Goal: Communication & Community: Answer question/provide support

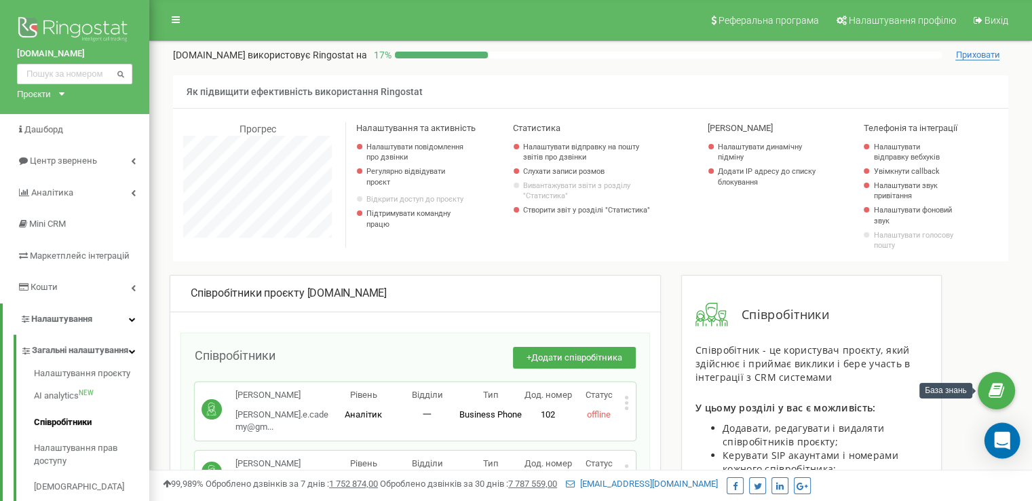
scroll to position [814, 882]
click at [1004, 437] on icon "Open Intercom Messenger" at bounding box center [1002, 441] width 16 height 18
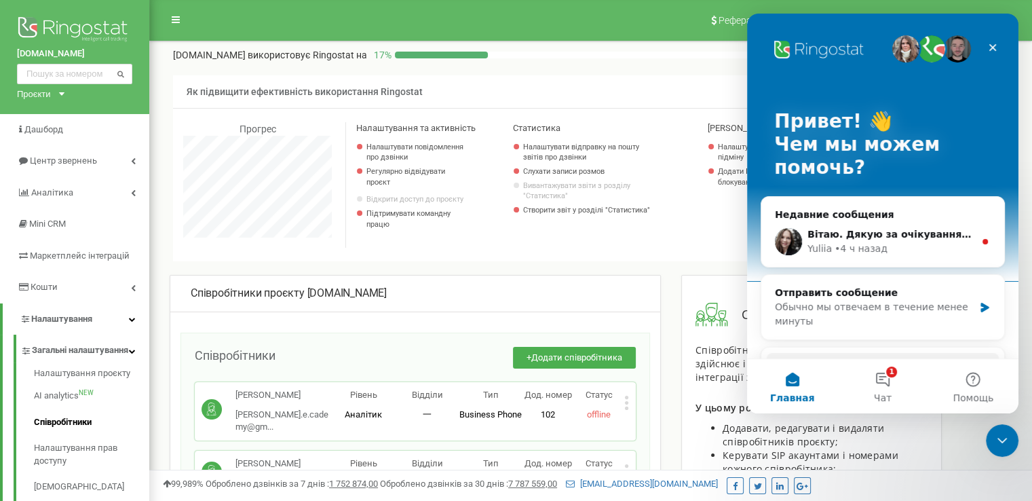
scroll to position [0, 0]
click at [894, 244] on div "Yuliia • 4 ч назад" at bounding box center [890, 249] width 167 height 14
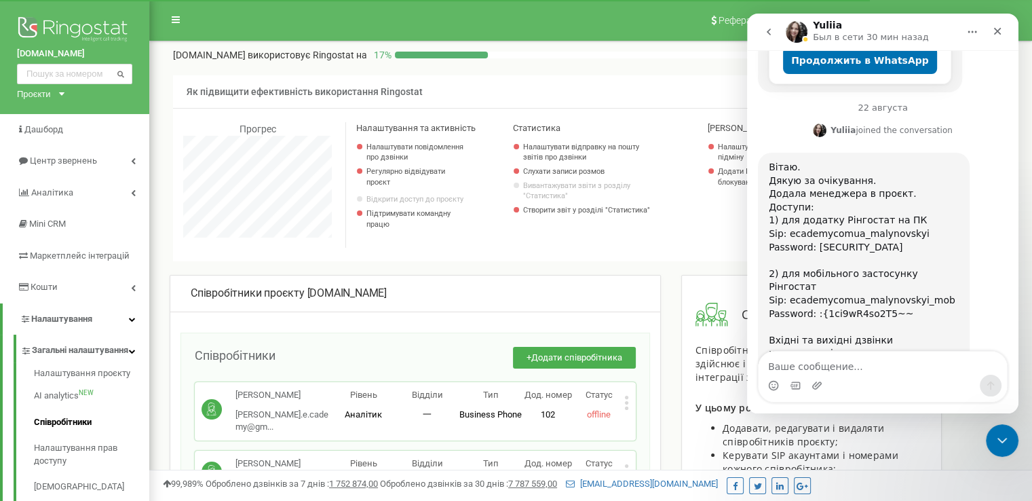
scroll to position [459, 0]
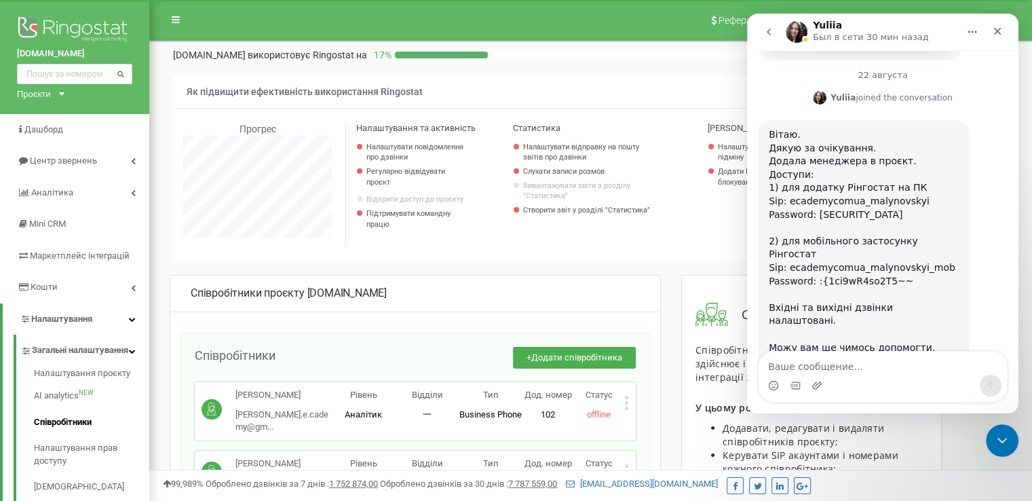
click at [826, 365] on textarea "Ваше сообщение..." at bounding box center [883, 362] width 248 height 23
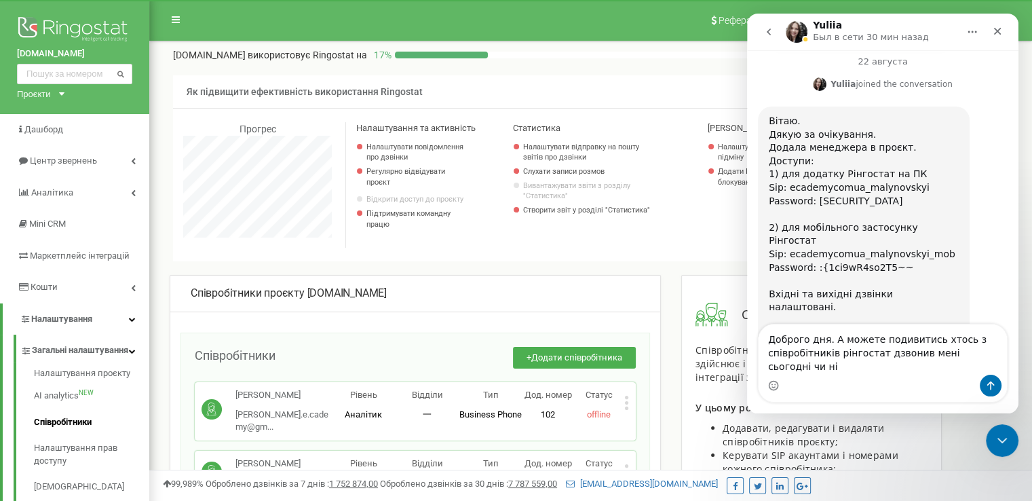
type textarea "Доброго дня. А можете подивитись хтось з співробітників рінгостат дзвонив мені …"
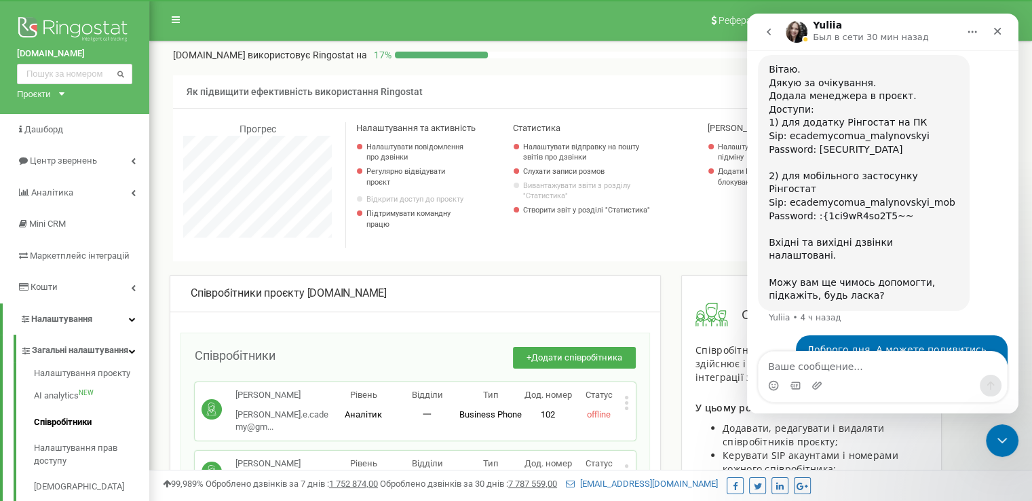
scroll to position [526, 0]
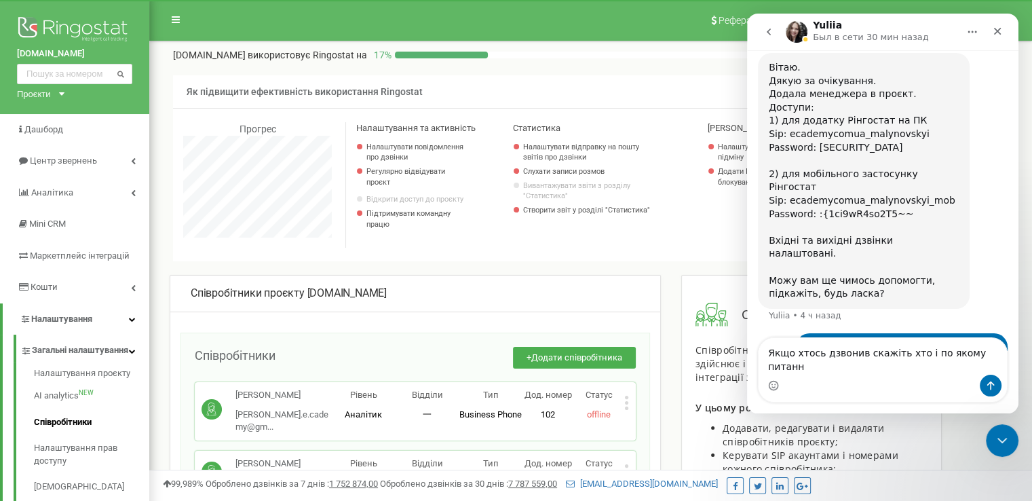
type textarea "Якщо хтось дзвонив скажіть хто і по якому питанню"
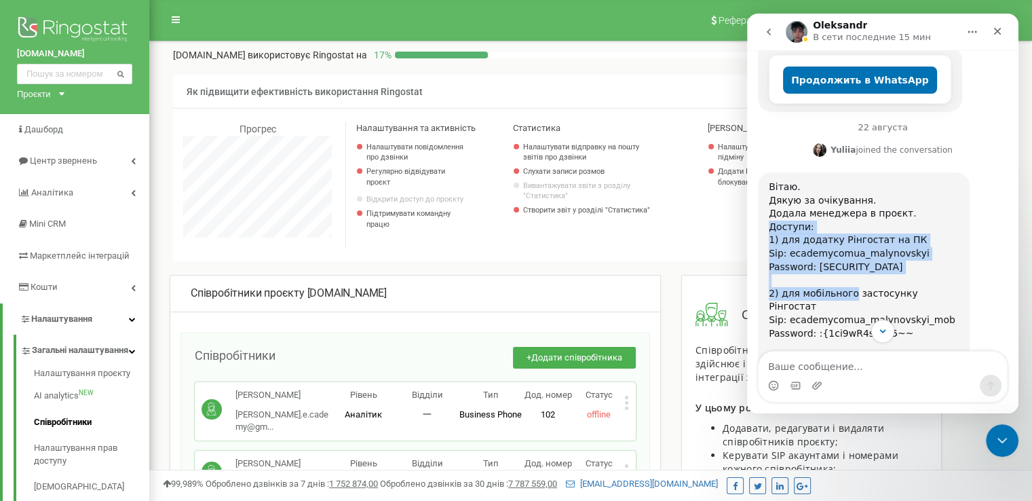
scroll to position [448, 0]
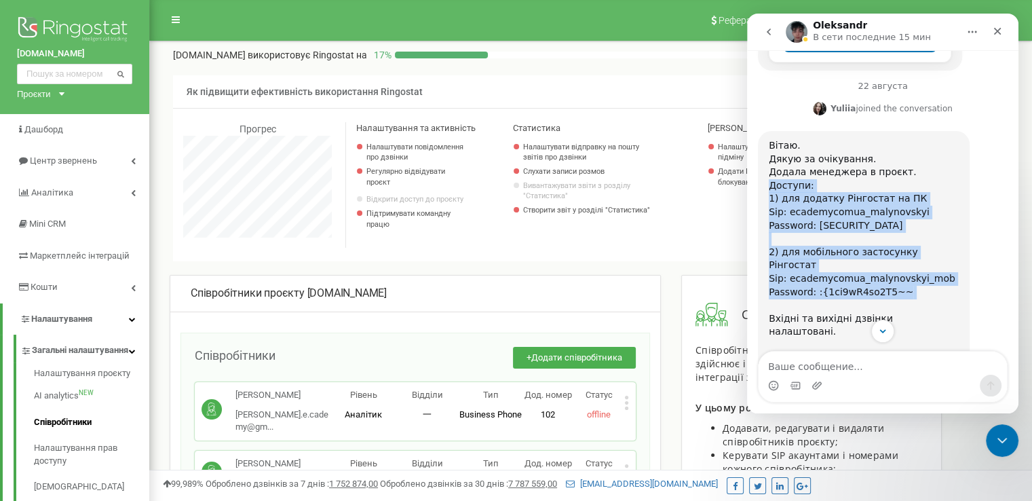
drag, startPoint x: 770, startPoint y: 229, endPoint x: 926, endPoint y: 261, distance: 159.4
click at [926, 261] on div "Вітаю. Дякую за очікування. Додала менеджера в проєкт. Доступи: 1) для додатку …" at bounding box center [864, 259] width 190 height 240
copy div "Доступи: 1) для додатку Рінгостат на ПК Sip: ecademycomua_malynovskyi Password:…"
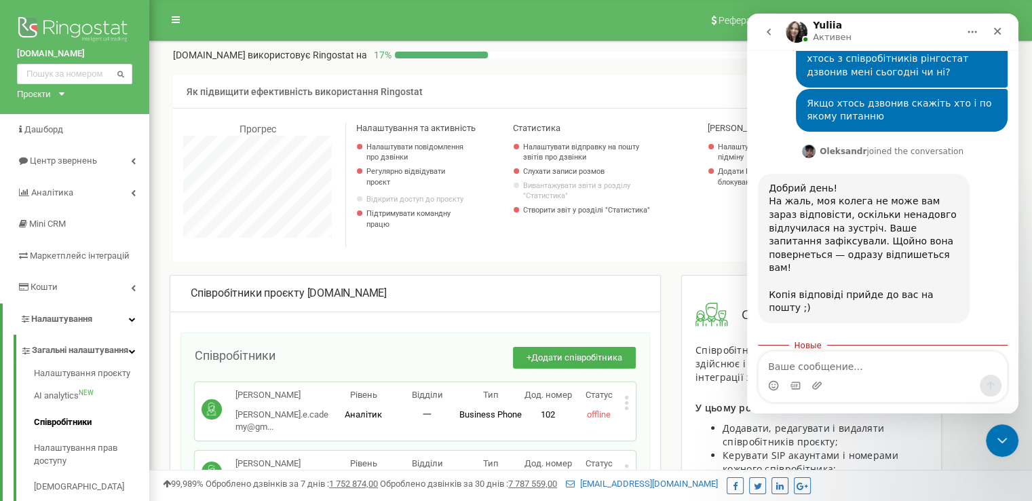
scroll to position [850, 0]
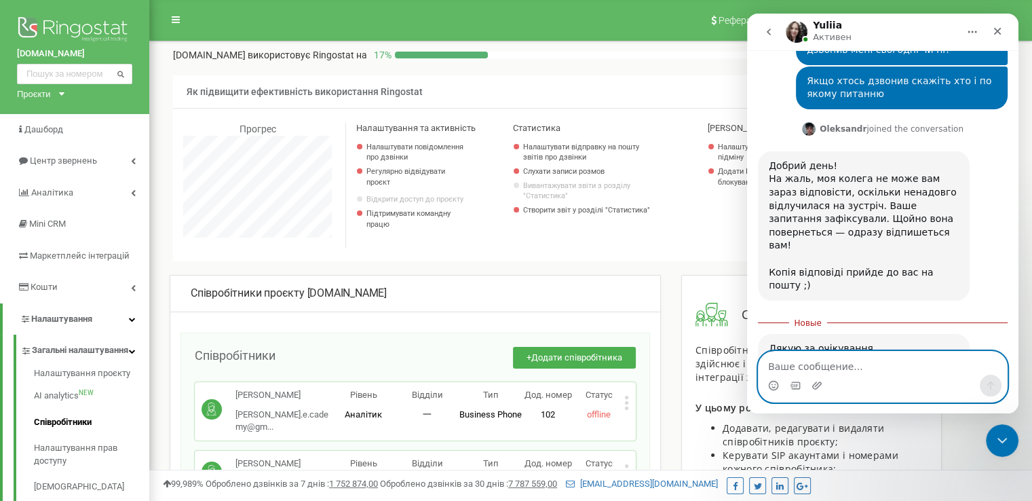
click at [786, 362] on textarea "Ваше сообщение..." at bounding box center [883, 362] width 248 height 23
type textarea "[PHONE_NUMBER]"
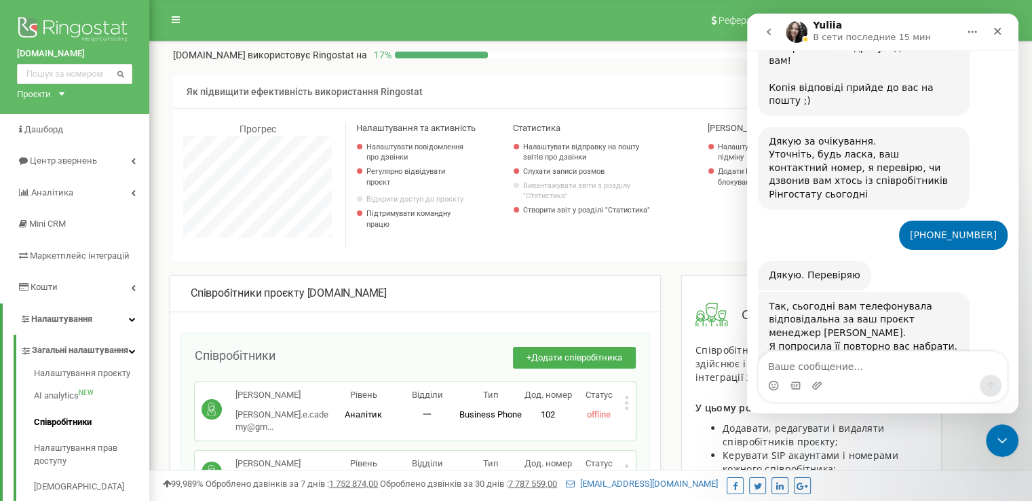
scroll to position [1037, 0]
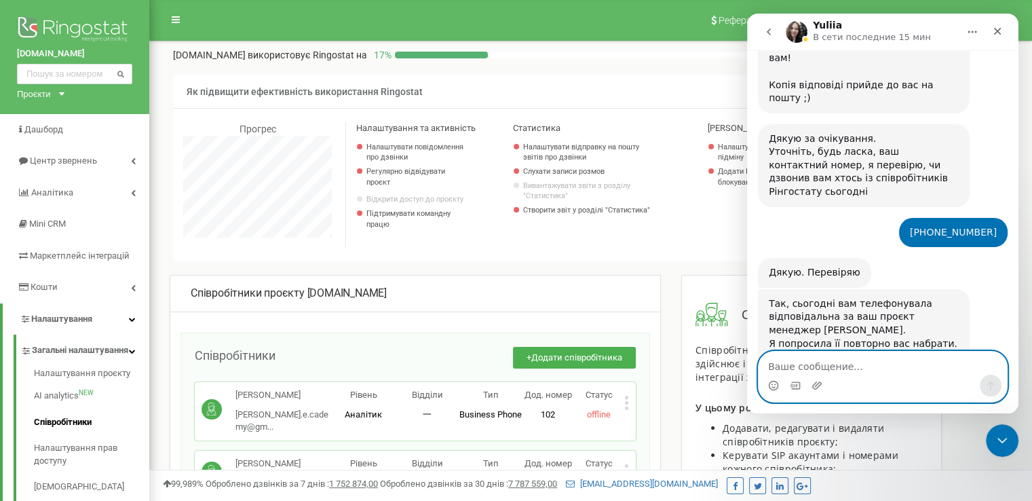
click at [796, 363] on textarea "Ваше сообщение..." at bounding box center [883, 362] width 248 height 23
type textarea "Ні. Дякую. ВСе супер"
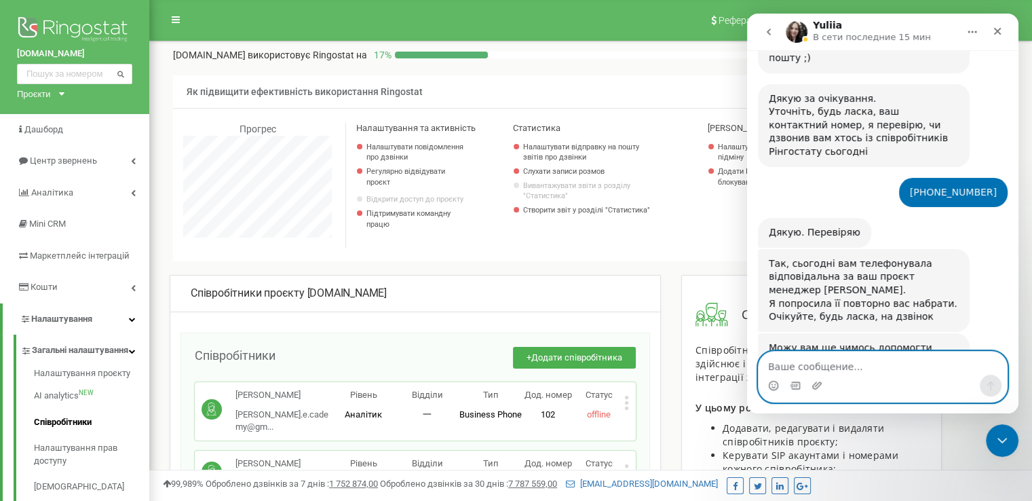
scroll to position [1078, 0]
type textarea "Гарного дня"
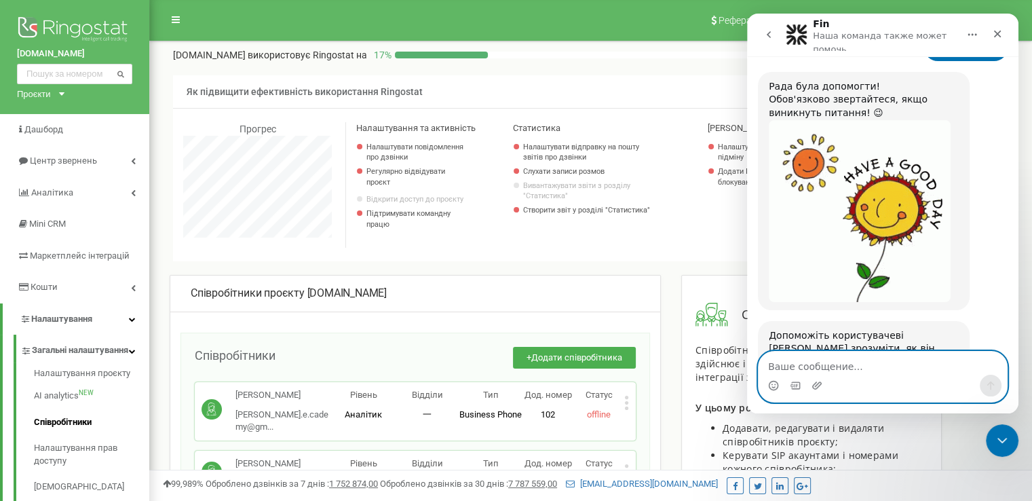
scroll to position [1485, 0]
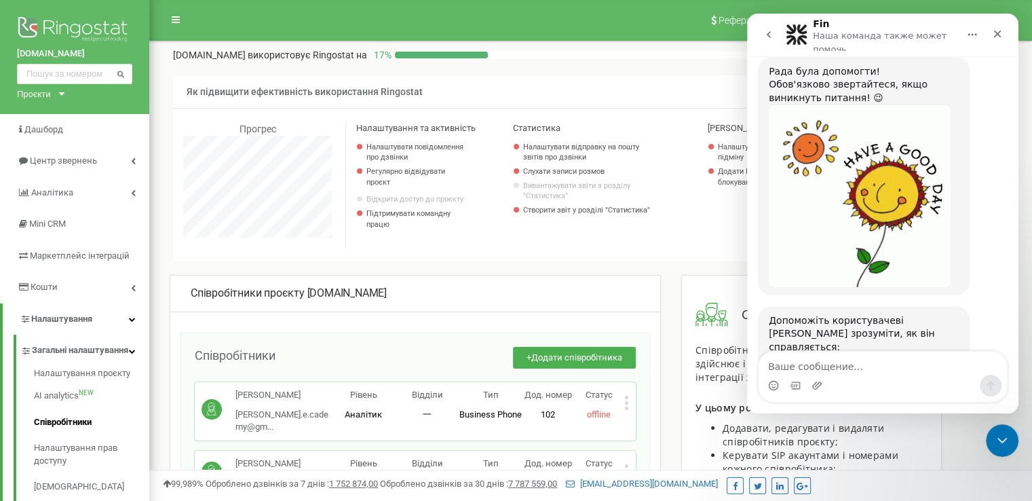
click at [920, 400] on span "Великолепно" at bounding box center [916, 412] width 24 height 24
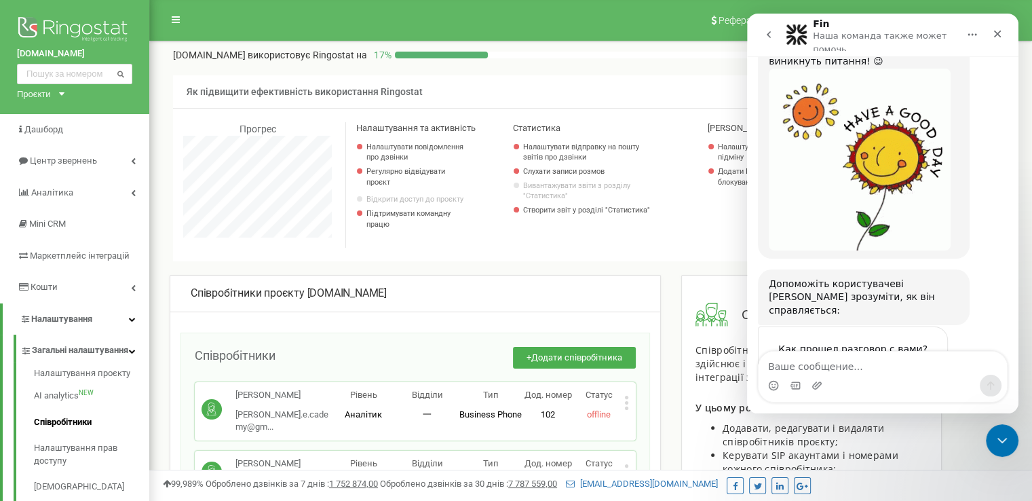
scroll to position [1522, 0]
click at [846, 409] on textarea "Расскажите подробнее" at bounding box center [839, 423] width 141 height 29
type textarea "+++"
click at [919, 410] on div "Отправить" at bounding box center [923, 423] width 27 height 27
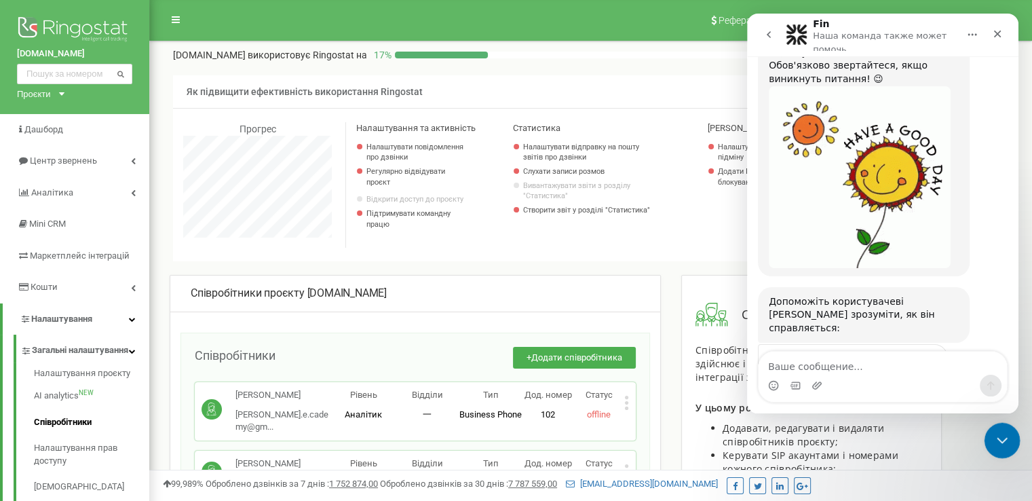
click at [1000, 440] on icon "Закрыть службу сообщений Intercom" at bounding box center [999, 438] width 9 height 5
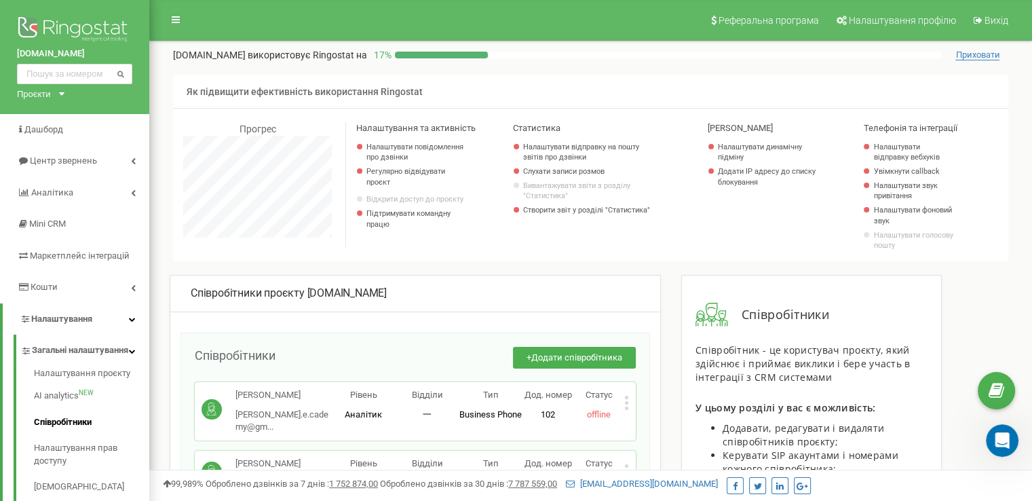
scroll to position [1490, 0]
click at [555, 74] on div "[DOMAIN_NAME] використовує Ringostat на 17 % Приховати Як підвищити ефективніст…" at bounding box center [590, 154] width 835 height 213
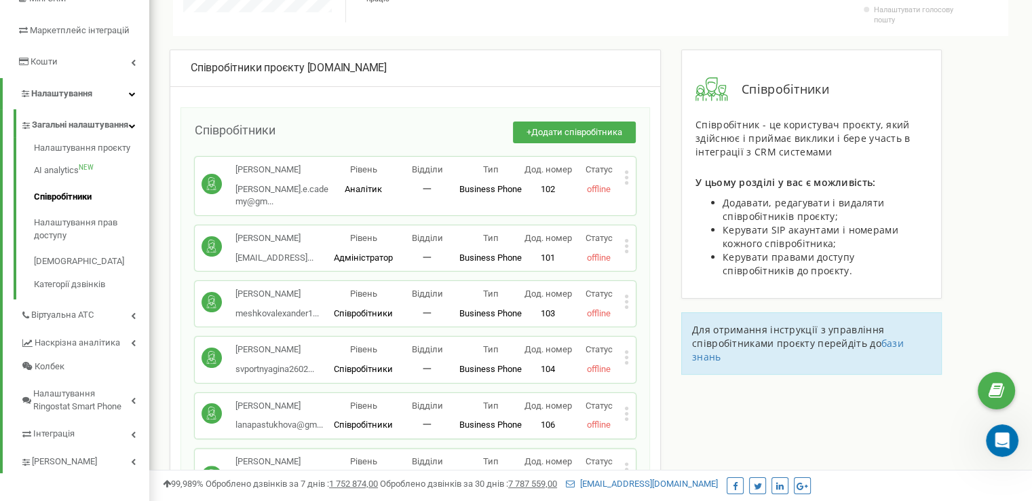
scroll to position [0, 0]
